Goal: Navigation & Orientation: Understand site structure

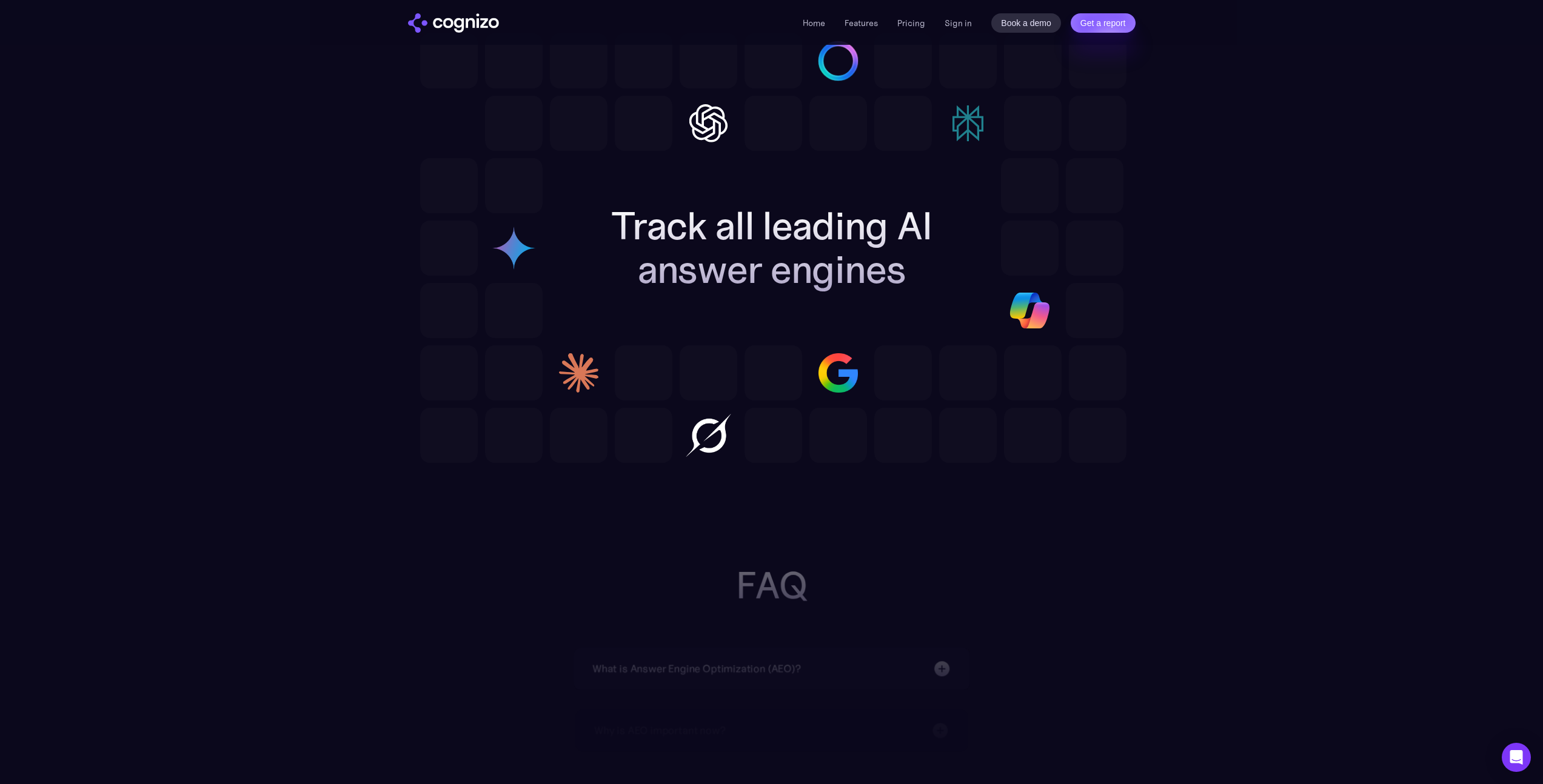
scroll to position [3370, 0]
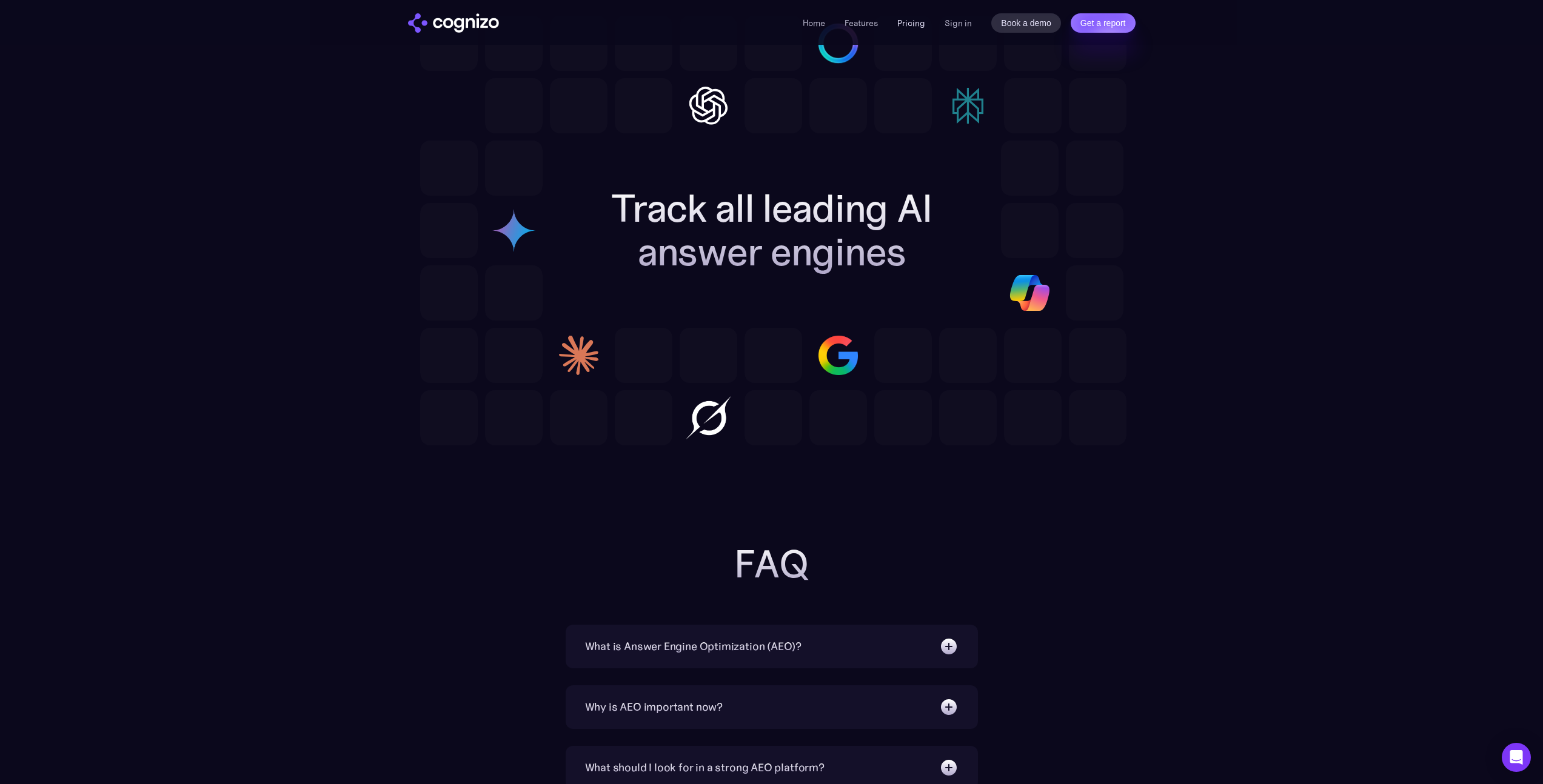
click at [920, 23] on link "Pricing" at bounding box center [911, 23] width 28 height 11
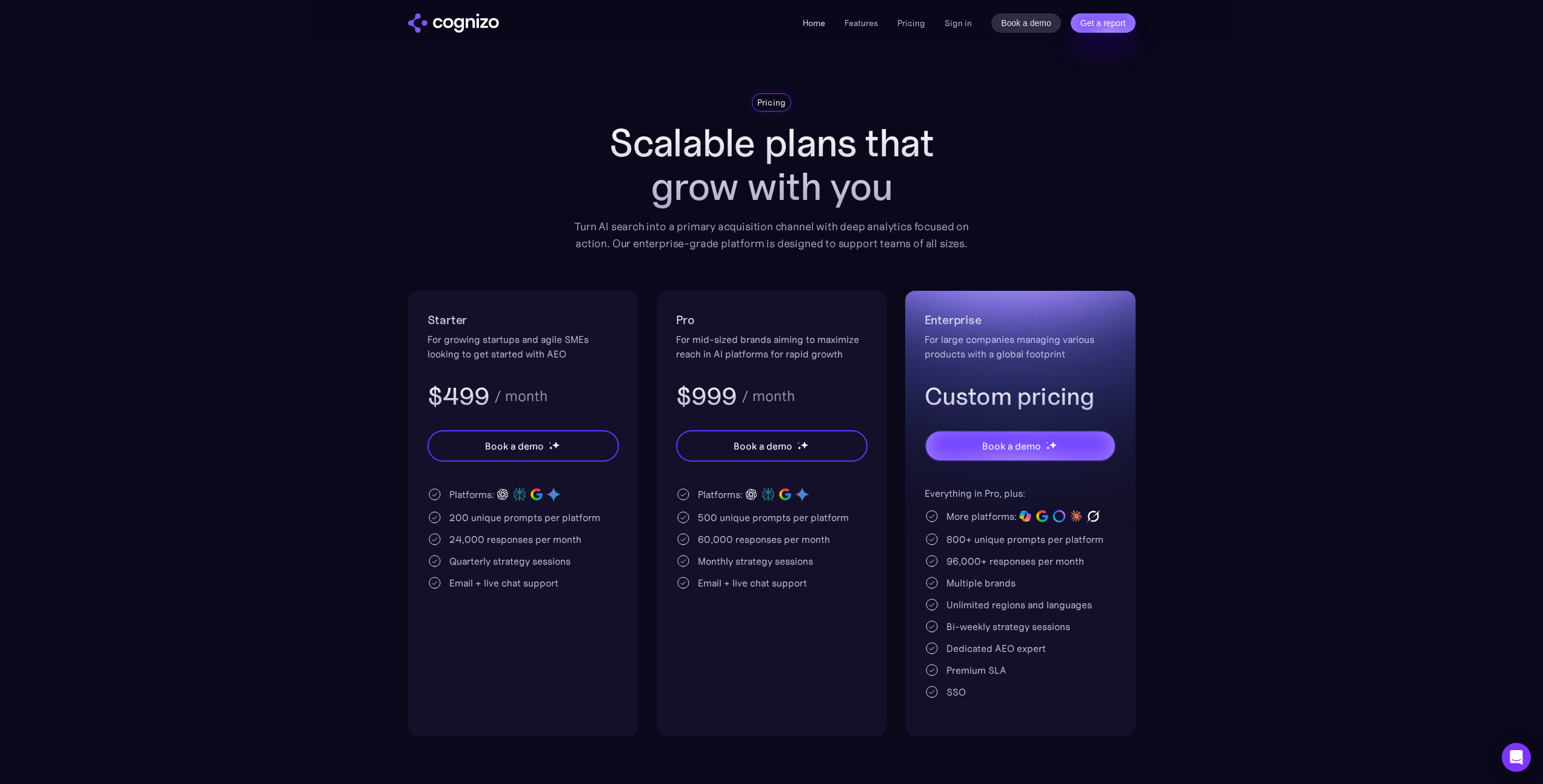
click at [818, 26] on link "Home" at bounding box center [813, 23] width 23 height 11
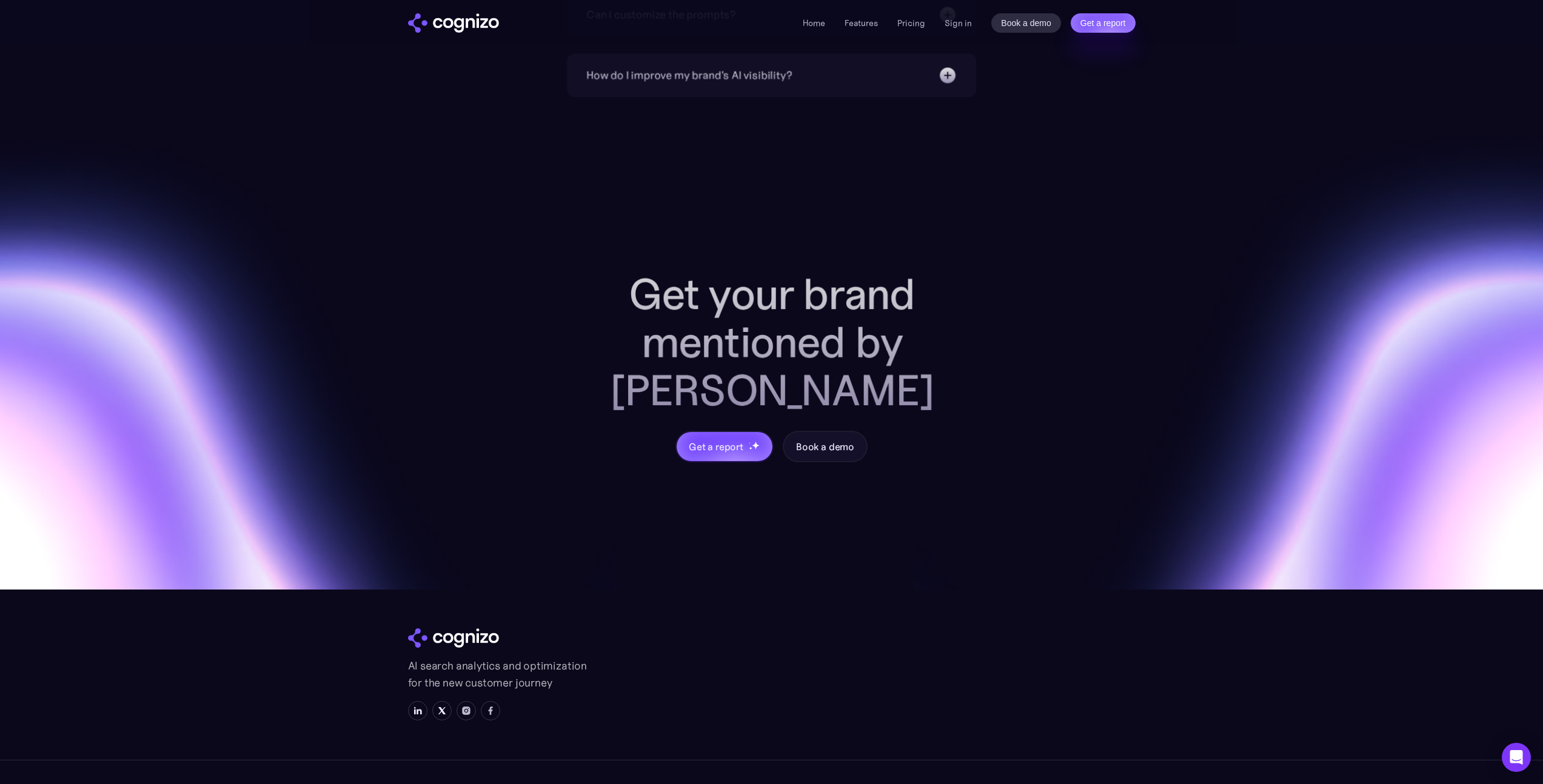
scroll to position [4554, 0]
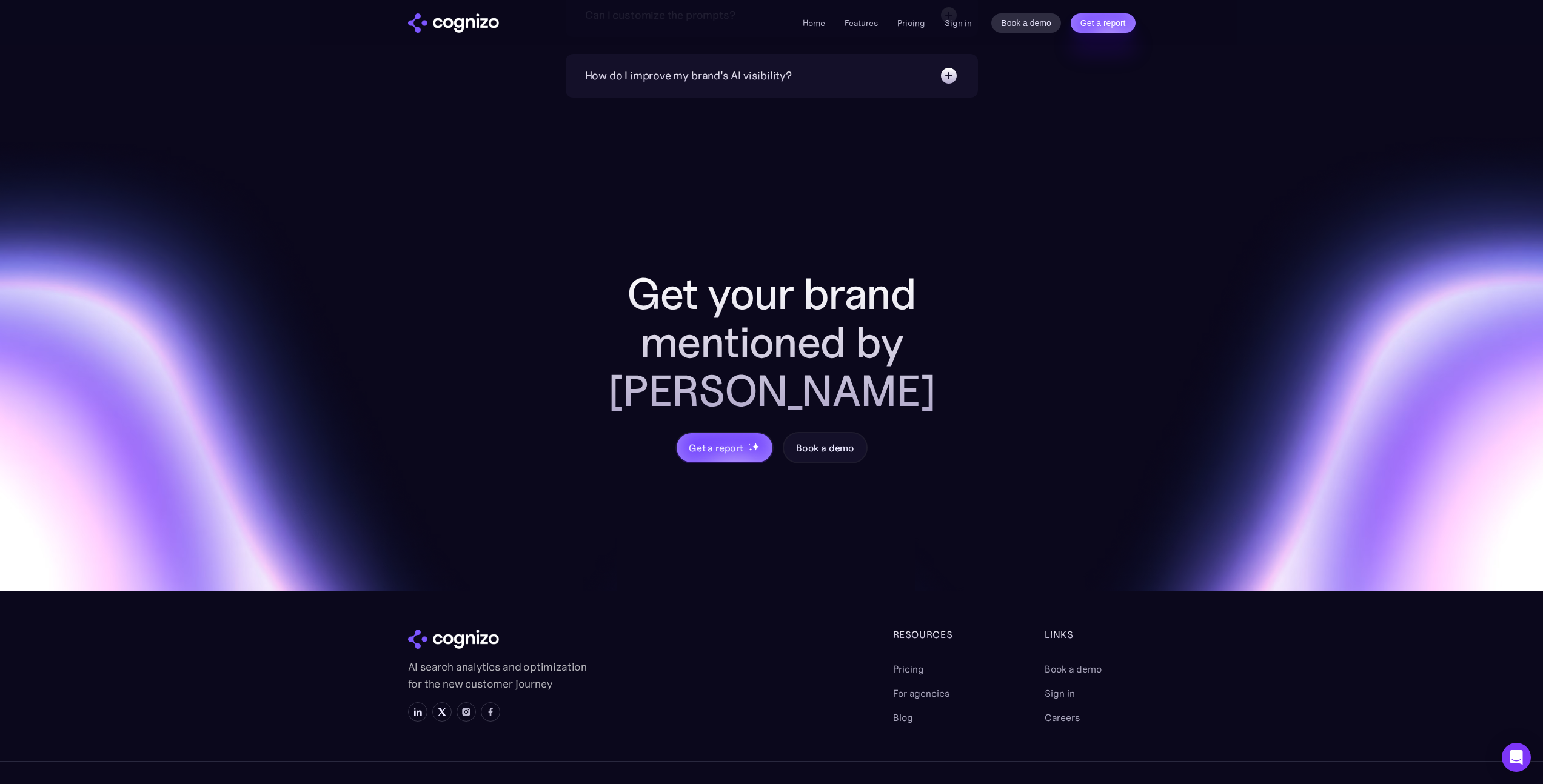
click at [1069, 783] on link "Terms" at bounding box center [1071, 798] width 27 height 15
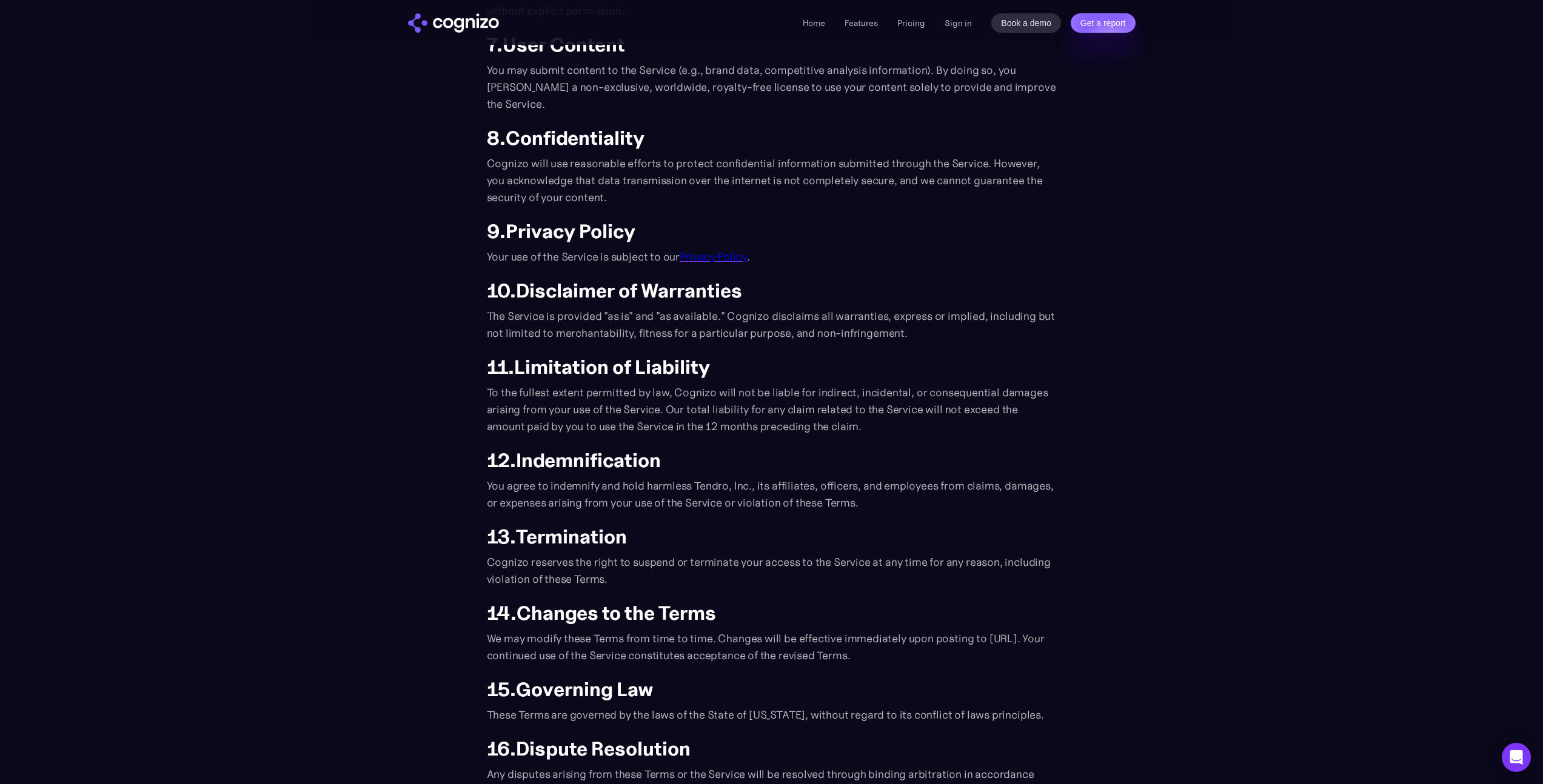
scroll to position [762, 0]
click at [728, 256] on link "Privacy Policy" at bounding box center [713, 258] width 67 height 14
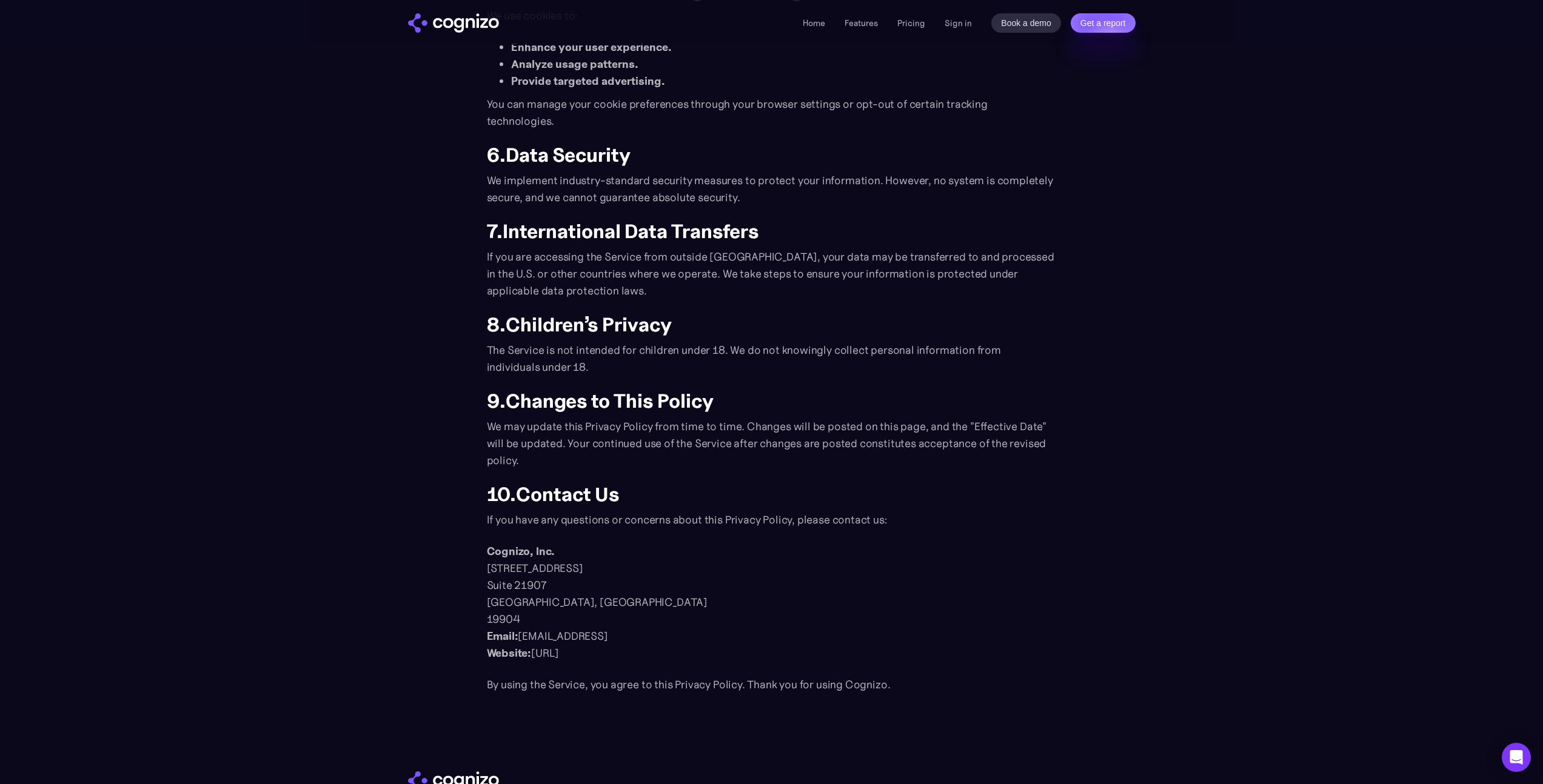
scroll to position [1220, 0]
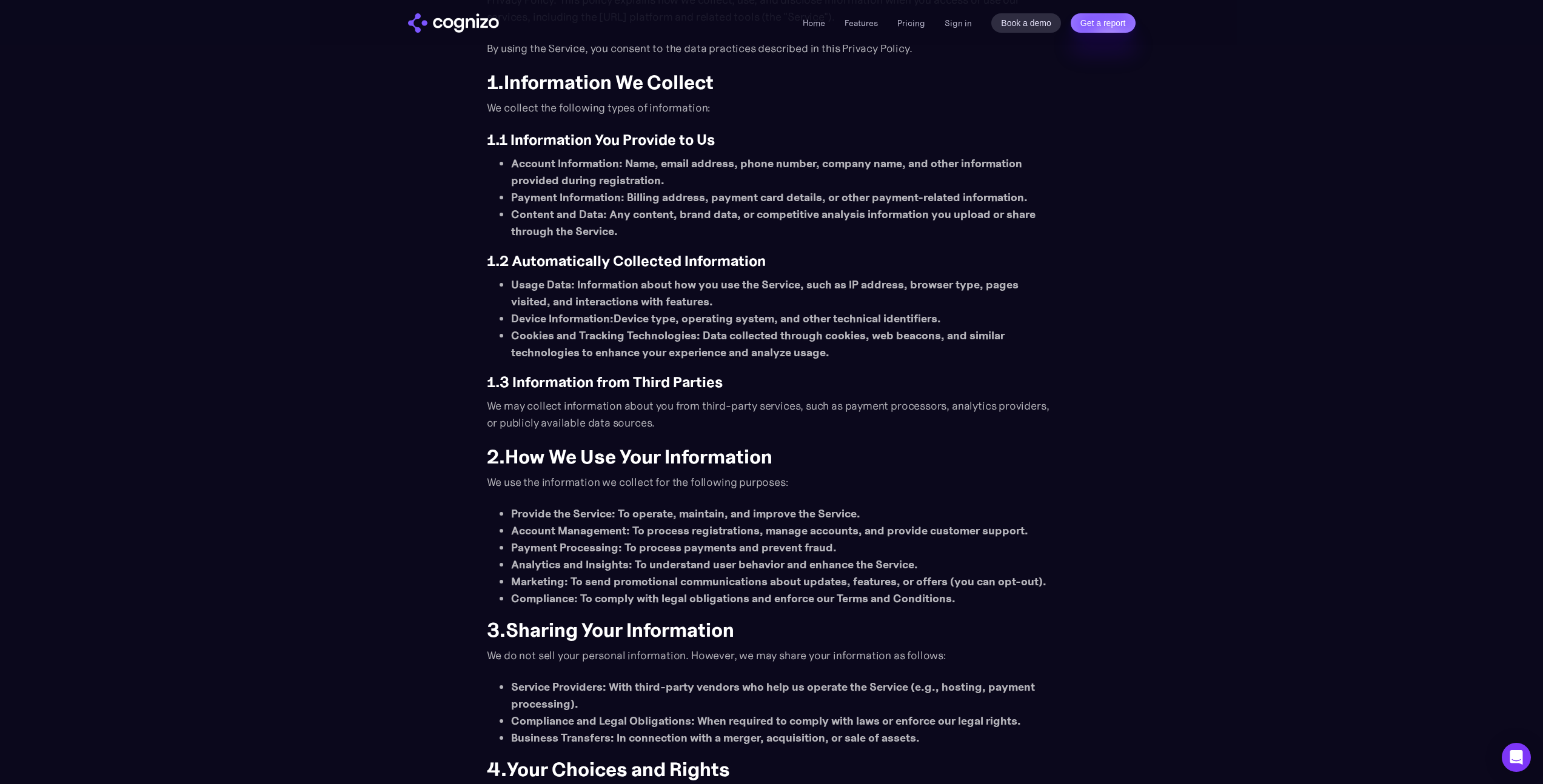
scroll to position [0, 0]
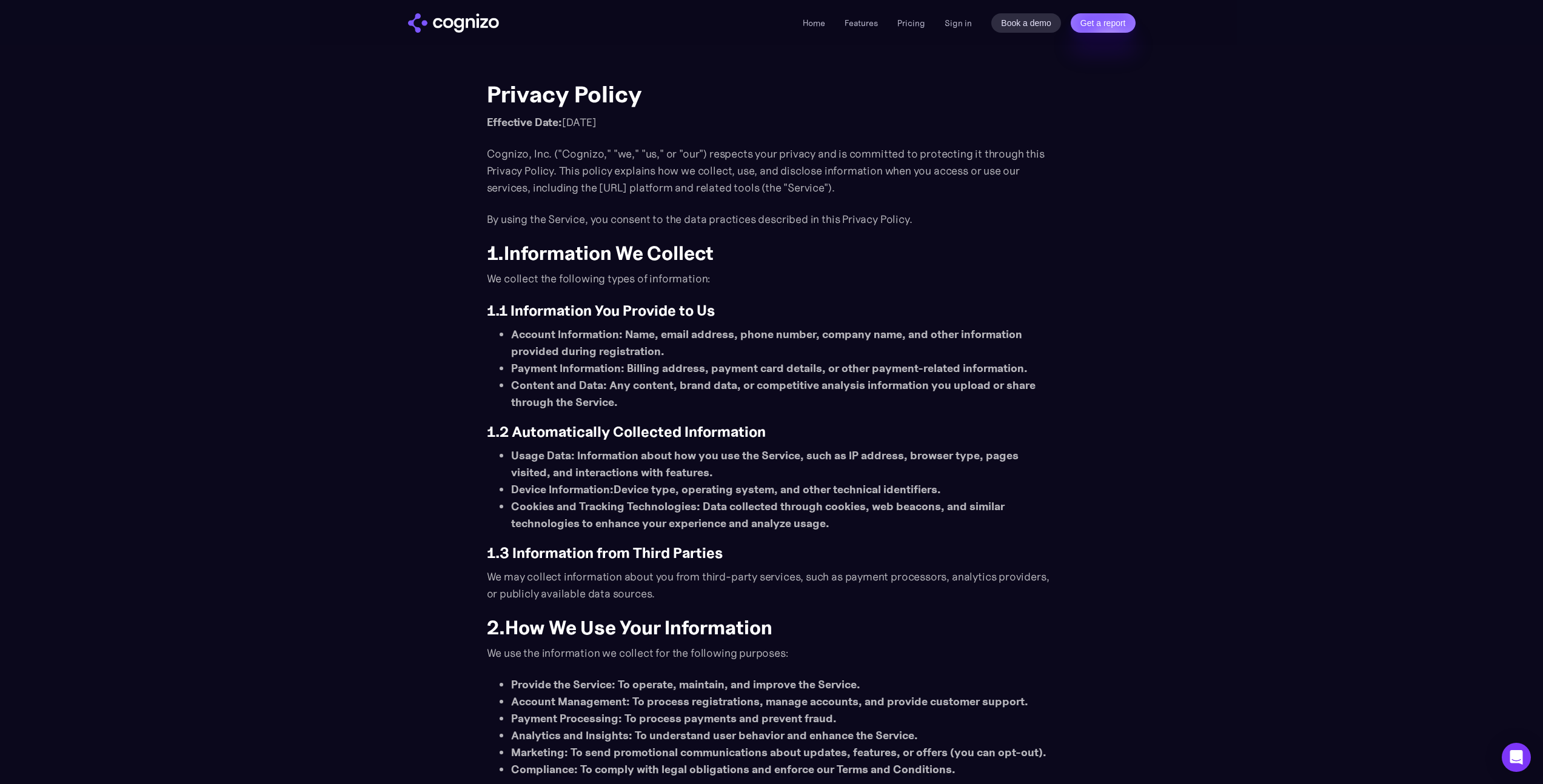
click at [480, 18] on img "home" at bounding box center [453, 22] width 91 height 19
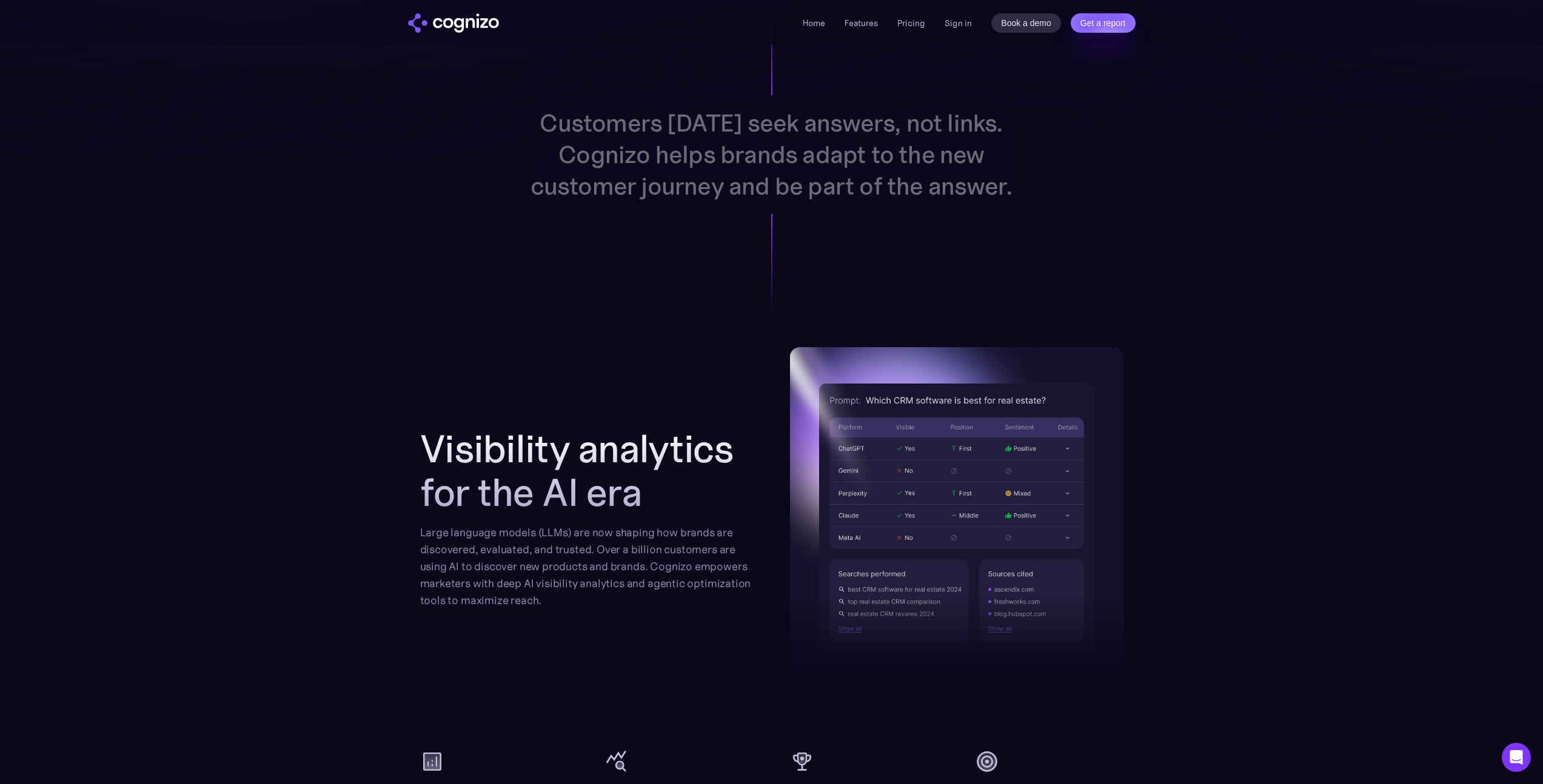
scroll to position [1164, 0]
